Goal: Find specific page/section

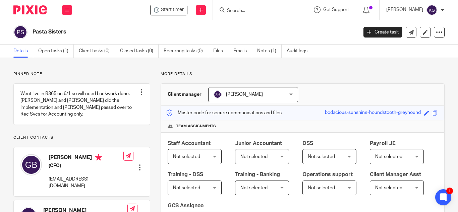
click at [261, 9] on input "Search" at bounding box center [256, 11] width 60 height 6
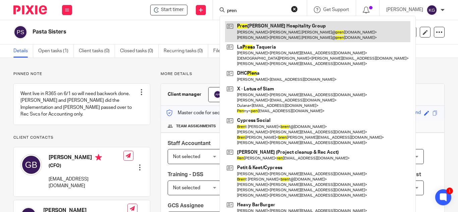
type input "pren"
click at [277, 31] on link at bounding box center [317, 31] width 185 height 21
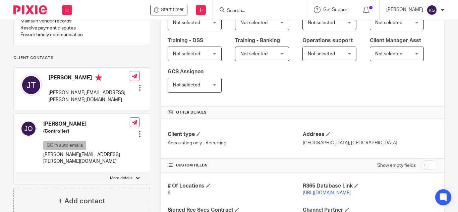
scroll to position [168, 0]
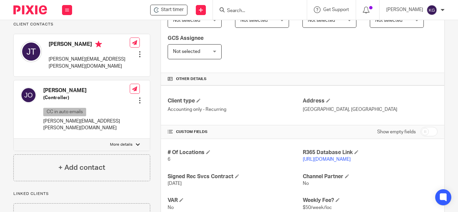
click at [331, 160] on link "https://prenticehospitality.restaurant365.com/" at bounding box center [327, 159] width 48 height 5
click at [320, 158] on link "https://prenticehospitality.restaurant365.com/" at bounding box center [327, 159] width 48 height 5
click at [328, 159] on link "https://prenticehospitality.restaurant365.com/" at bounding box center [327, 159] width 48 height 5
